Goal: Check status: Check status

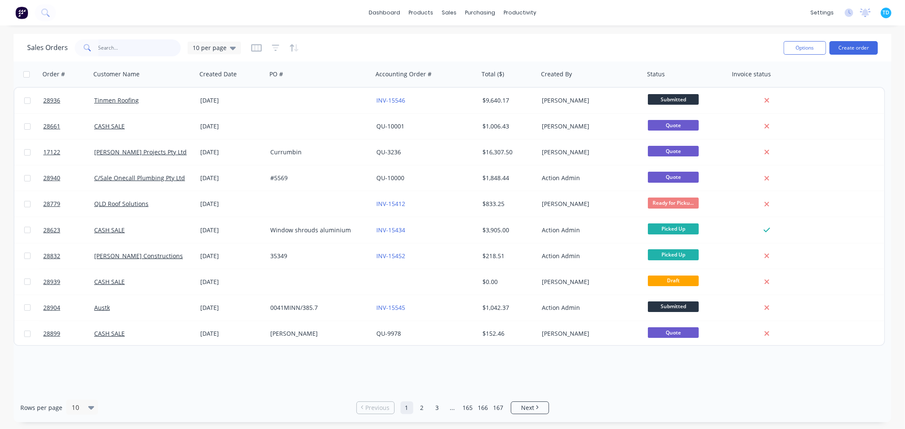
click at [129, 45] on input "text" at bounding box center [139, 47] width 83 height 17
type input "alder"
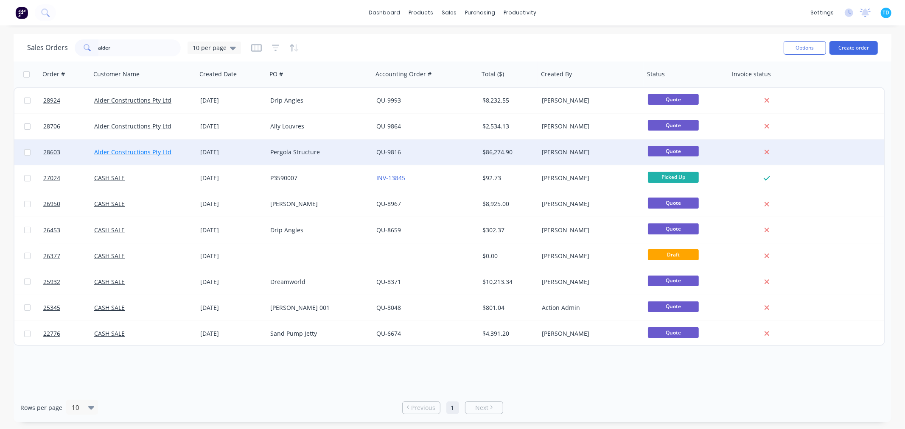
click at [136, 151] on link "Alder Constructions Pty Ltd" at bounding box center [132, 152] width 77 height 8
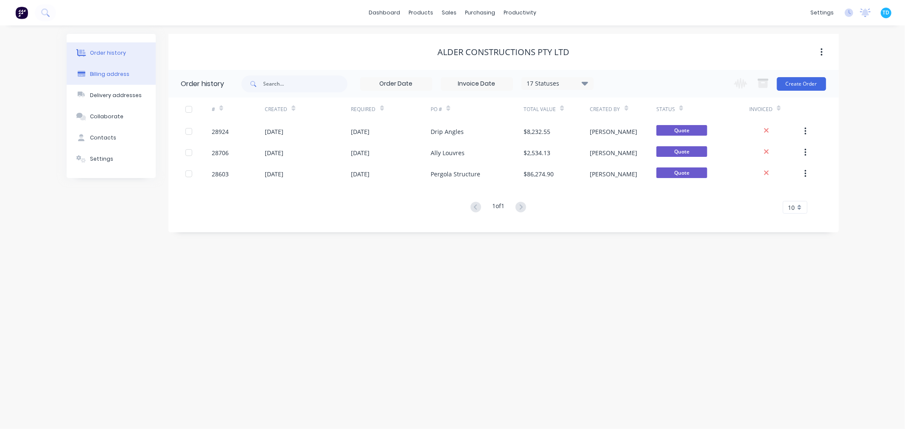
click at [98, 76] on div "Billing address" at bounding box center [109, 74] width 39 height 8
select select "AU"
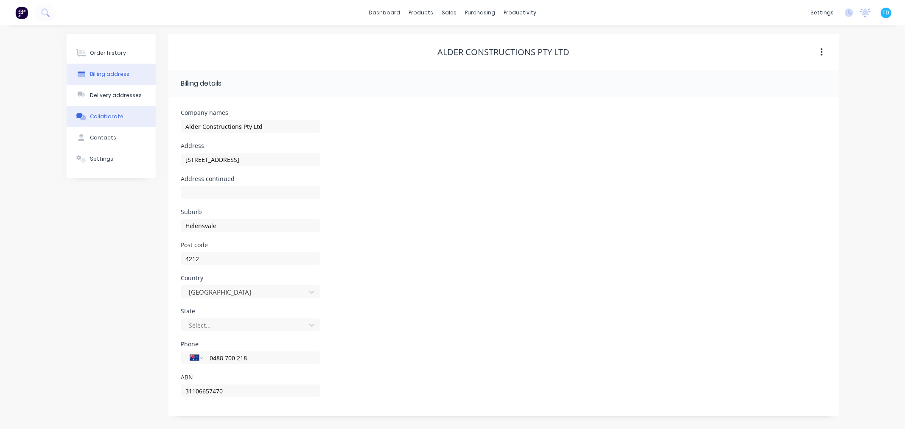
click at [111, 113] on div "Collaborate" at bounding box center [107, 117] width 34 height 8
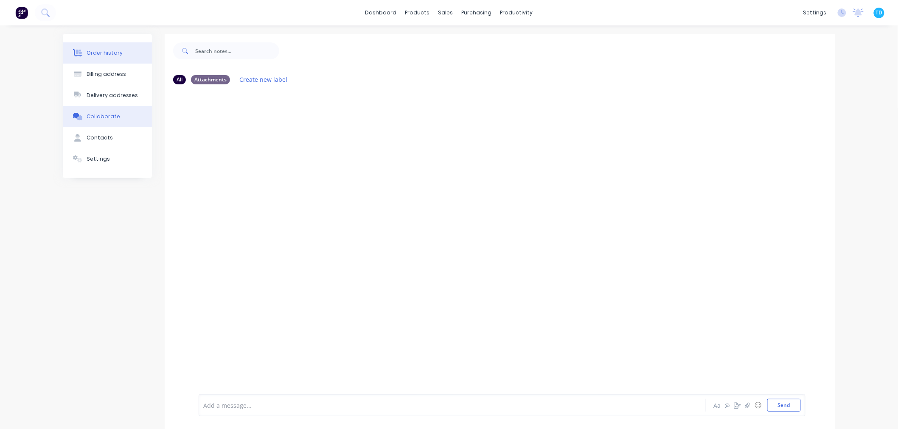
click at [119, 52] on div "Order history" at bounding box center [105, 53] width 36 height 8
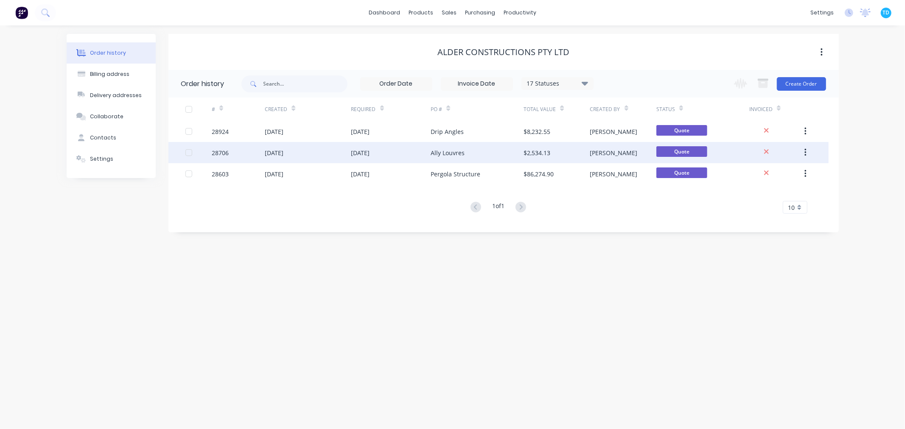
click at [420, 154] on div "[DATE]" at bounding box center [391, 152] width 80 height 21
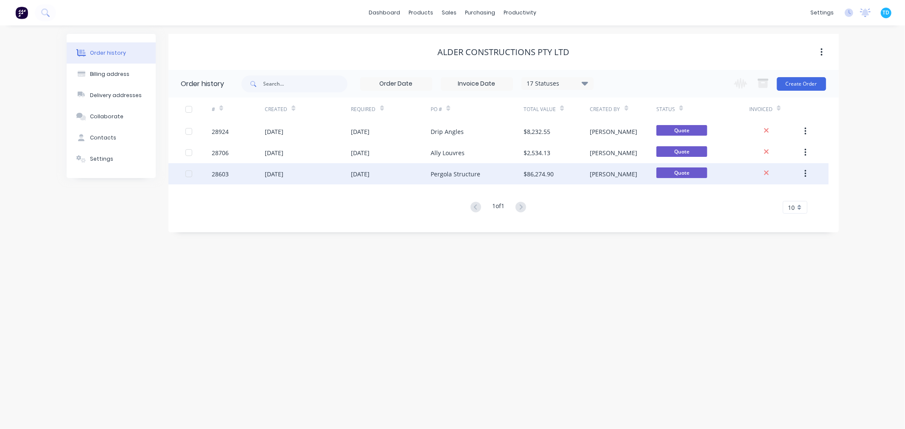
click at [451, 175] on div "Pergola Structure" at bounding box center [456, 174] width 50 height 9
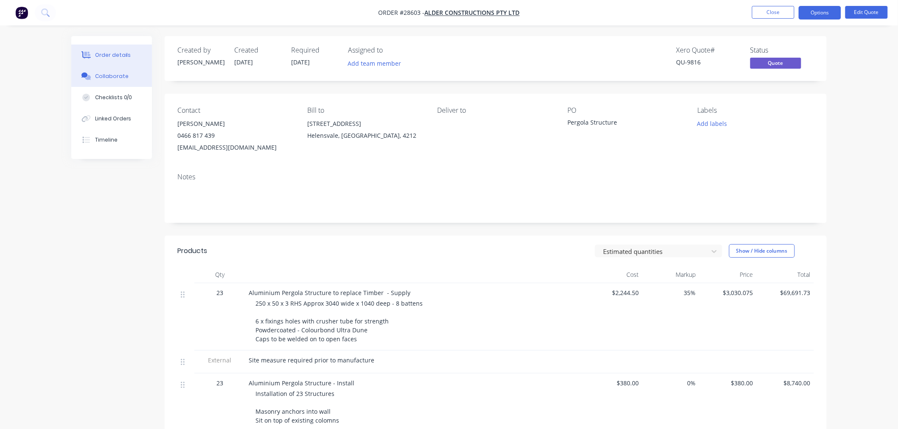
click at [112, 74] on div "Collaborate" at bounding box center [112, 77] width 34 height 8
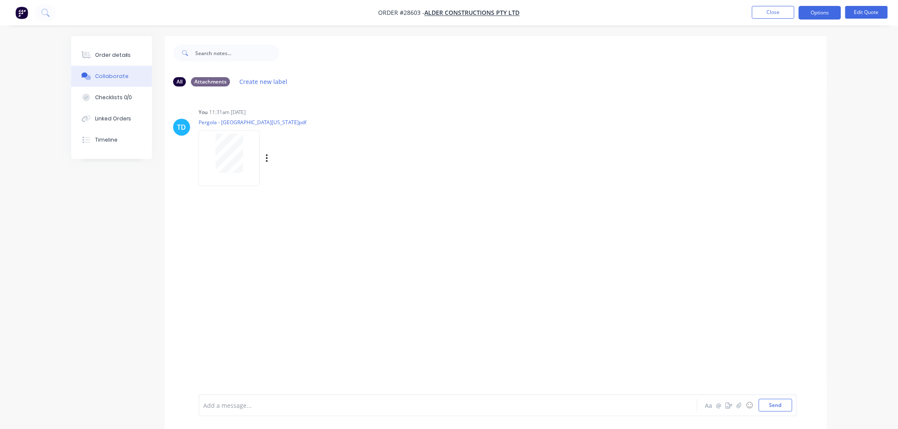
click at [249, 154] on div at bounding box center [228, 153] width 53 height 39
